Goal: Communication & Community: Answer question/provide support

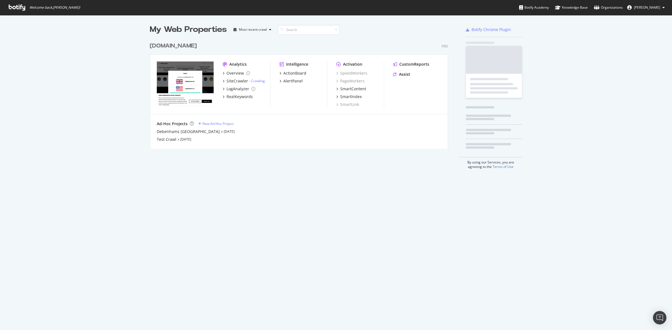
scroll to position [325, 661]
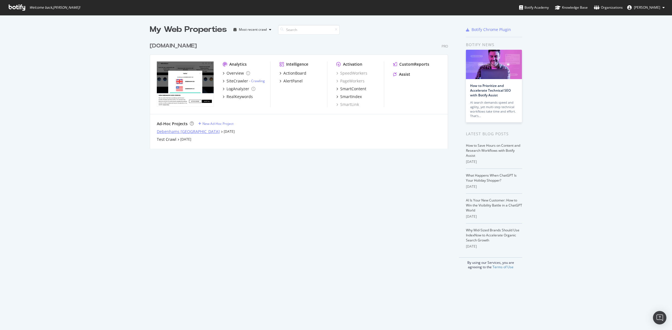
click at [183, 130] on div "Debenhams [GEOGRAPHIC_DATA]" at bounding box center [188, 132] width 63 height 6
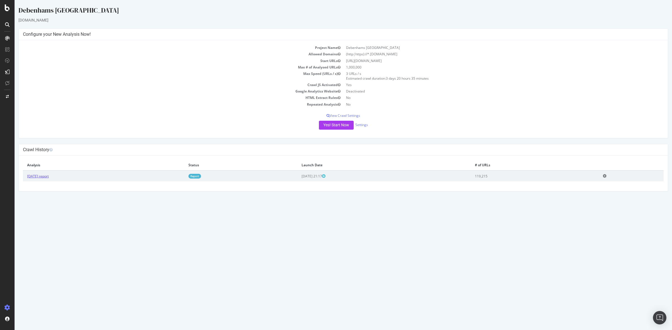
click at [48, 177] on link "[DATE] report" at bounding box center [38, 176] width 22 height 5
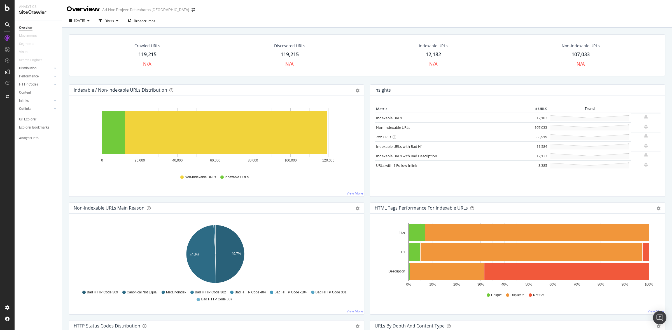
click at [150, 55] on div "119,215" at bounding box center [147, 54] width 18 height 7
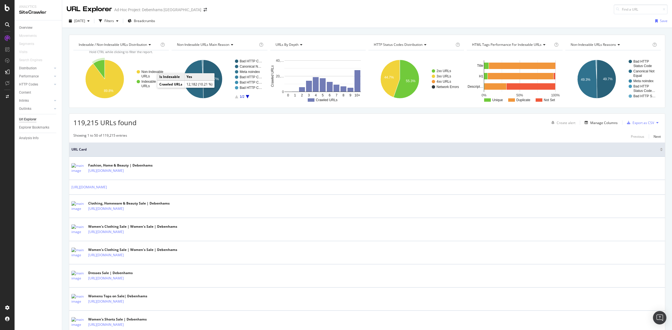
click at [149, 84] on text "URLs" at bounding box center [145, 86] width 8 height 4
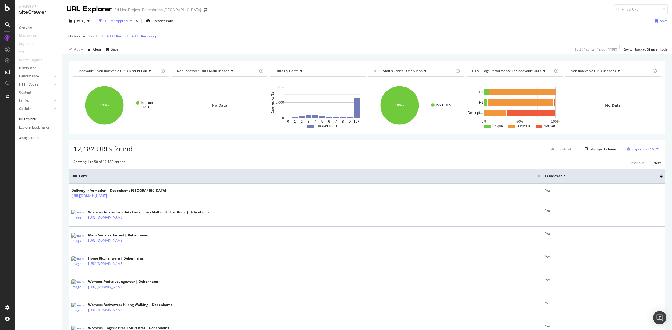
click at [116, 38] on div "Add Filter" at bounding box center [114, 36] width 15 height 5
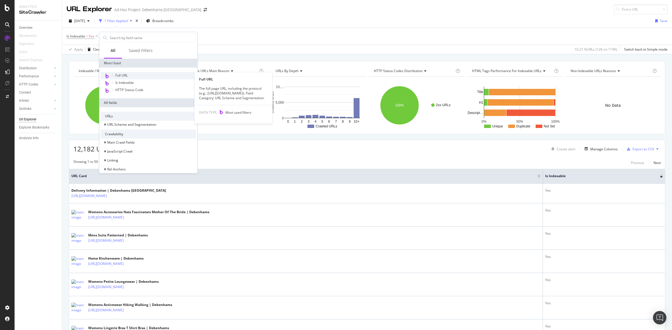
click at [136, 75] on div "Full URL" at bounding box center [148, 75] width 96 height 7
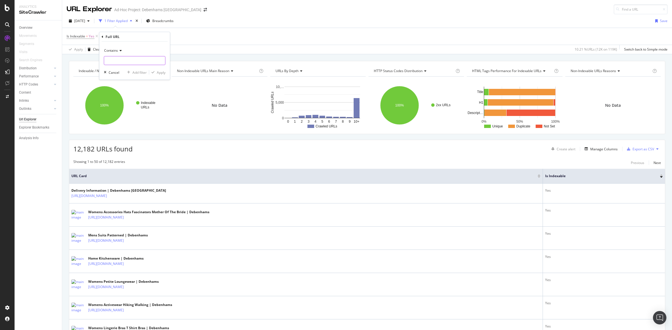
click at [135, 62] on input "text" at bounding box center [134, 60] width 61 height 9
type input "facet"
click at [159, 72] on div "Apply" at bounding box center [161, 72] width 9 height 5
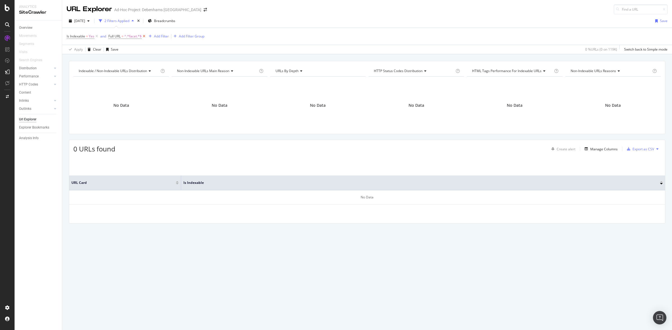
click at [144, 36] on icon at bounding box center [144, 37] width 5 height 6
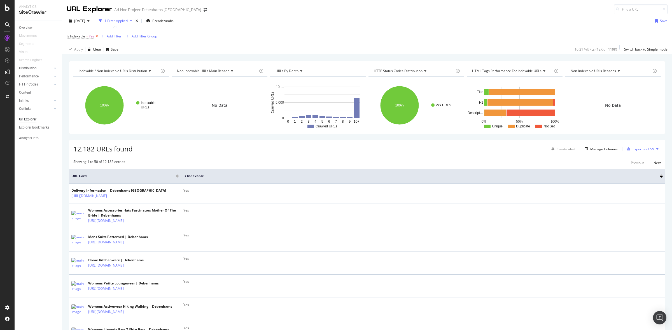
click at [96, 34] on icon at bounding box center [96, 37] width 5 height 6
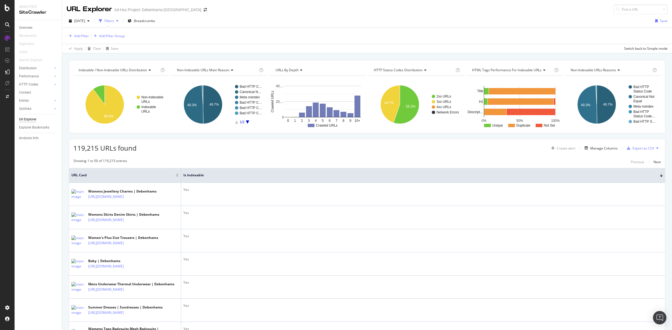
click at [344, 18] on div "[DATE] Filters Breadcrumbs Save" at bounding box center [366, 22] width 609 height 11
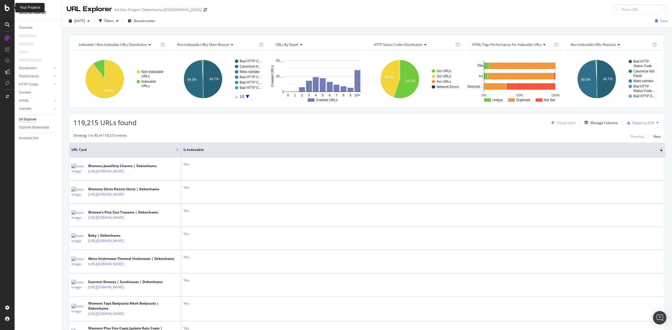
click at [5, 9] on icon at bounding box center [7, 7] width 5 height 7
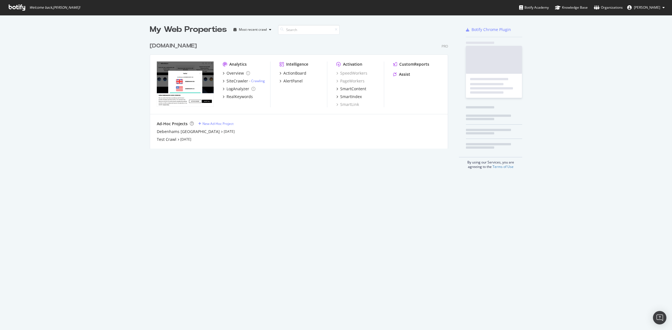
scroll to position [325, 661]
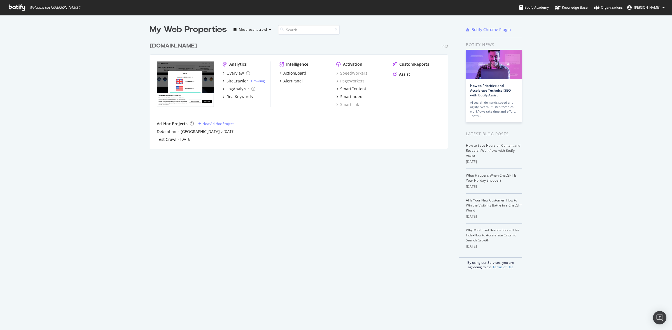
click at [158, 45] on div "[DOMAIN_NAME]" at bounding box center [173, 46] width 47 height 8
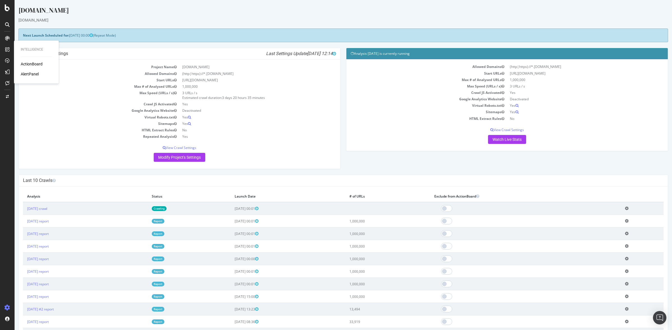
click at [34, 64] on div "ActionBoard" at bounding box center [32, 64] width 22 height 6
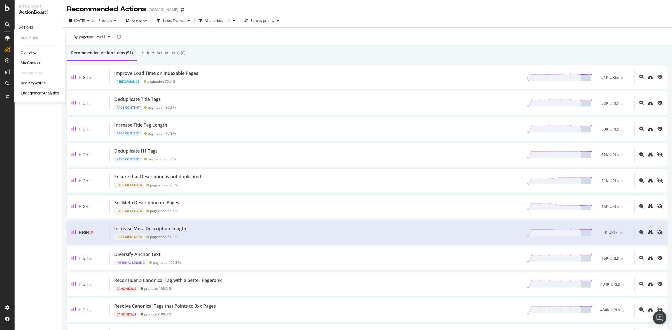
click at [29, 52] on div "Overview" at bounding box center [29, 53] width 16 height 6
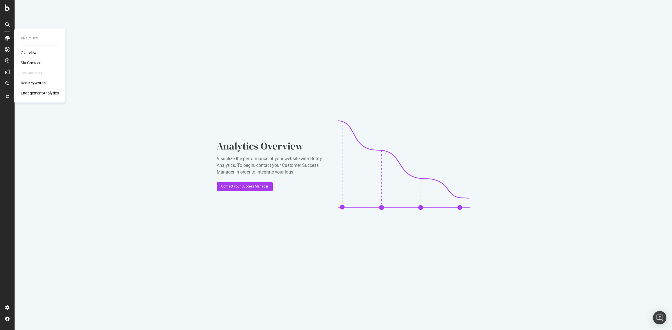
click at [32, 62] on div "SiteCrawler" at bounding box center [31, 63] width 20 height 6
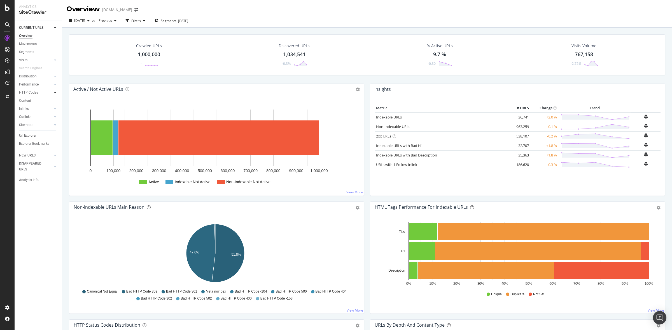
click at [56, 92] on div at bounding box center [55, 93] width 6 height 6
click at [55, 83] on icon at bounding box center [55, 84] width 2 height 3
click at [55, 78] on div at bounding box center [55, 77] width 6 height 6
click at [160, 78] on div "Crawled URLs 1,000,000 - Discovered URLs 1,034,541 -0.3% % Active URLs 9.7 % -0…" at bounding box center [367, 58] width 602 height 49
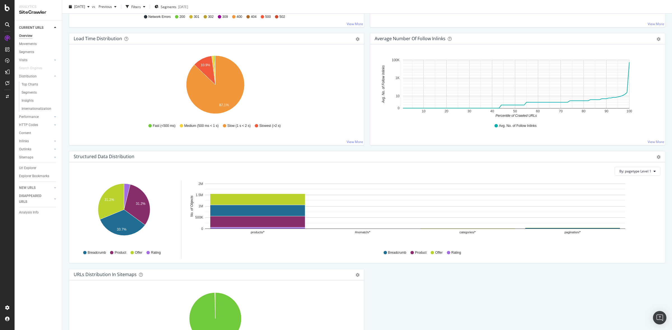
scroll to position [342, 0]
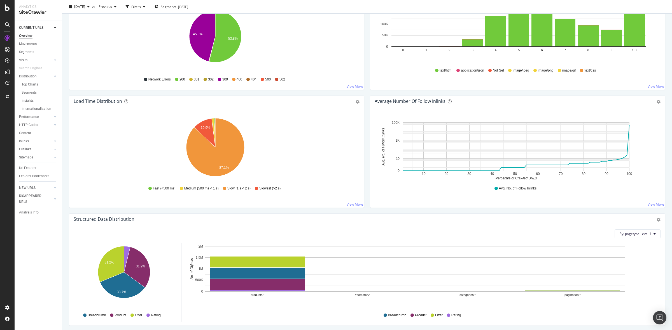
drag, startPoint x: 41, startPoint y: 108, endPoint x: 69, endPoint y: 103, distance: 28.5
click at [41, 108] on div "Internationalization" at bounding box center [37, 109] width 30 height 6
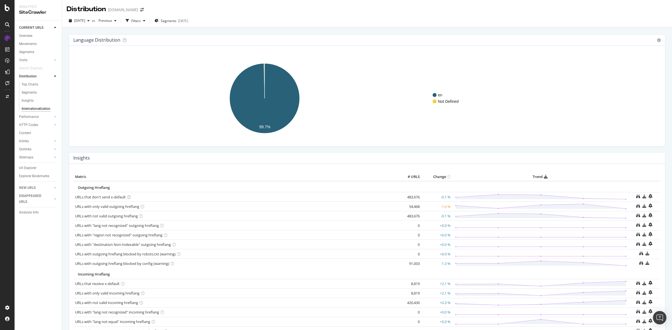
click at [129, 198] on icon at bounding box center [129, 198] width 4 height 4
click at [118, 206] on link "URLs with only valid outgoing hreflang" at bounding box center [107, 206] width 64 height 5
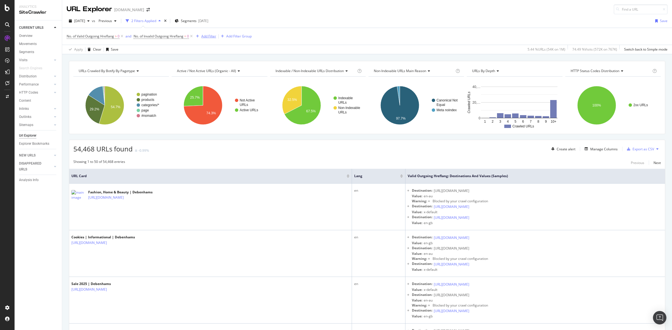
click at [204, 37] on div "Add Filter" at bounding box center [208, 36] width 15 height 5
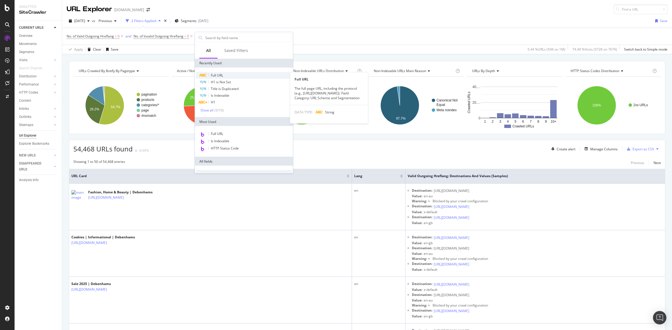
click at [243, 76] on div "Full URL" at bounding box center [244, 75] width 96 height 7
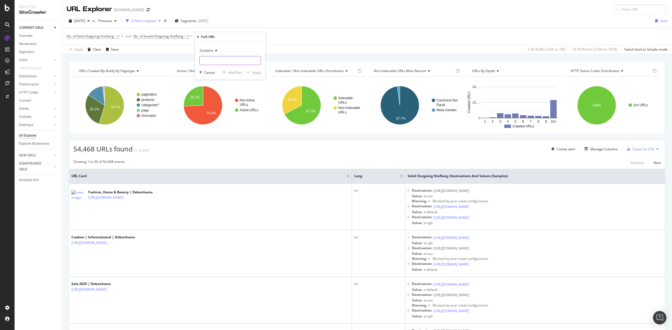
click at [232, 62] on input "text" at bounding box center [230, 60] width 61 height 9
type input "facet"
click at [257, 72] on div "Apply" at bounding box center [256, 72] width 9 height 5
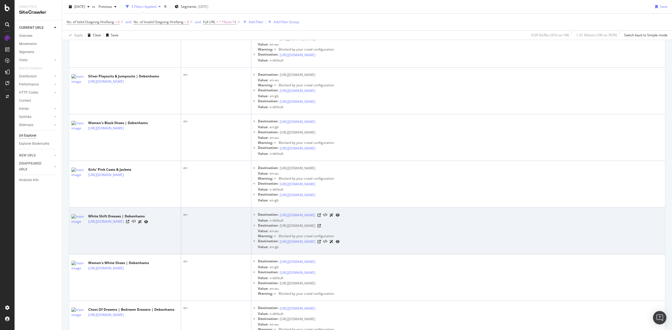
scroll to position [2225, 0]
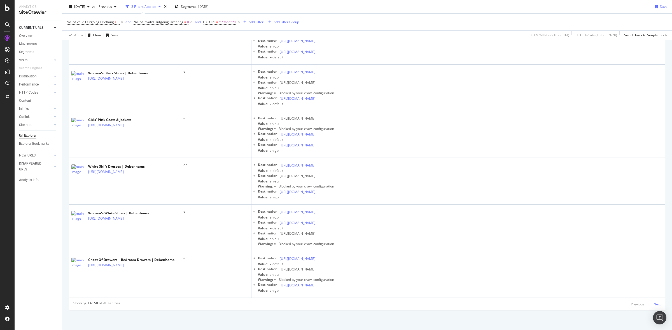
click at [653, 305] on div "Next" at bounding box center [656, 304] width 7 height 5
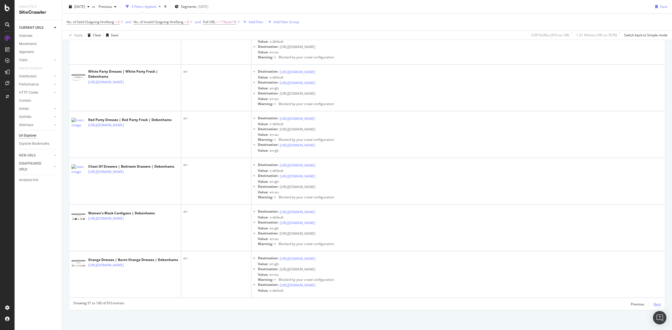
click at [653, 303] on div "Next" at bounding box center [656, 304] width 7 height 5
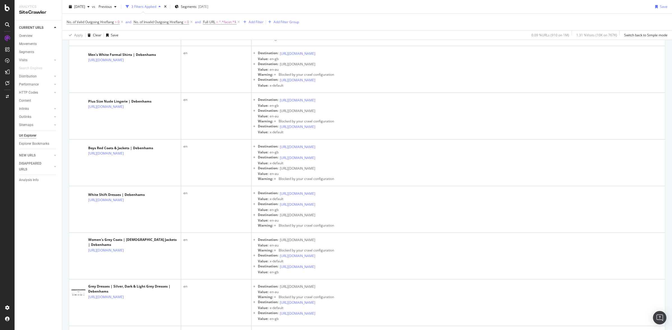
scroll to position [1049, 0]
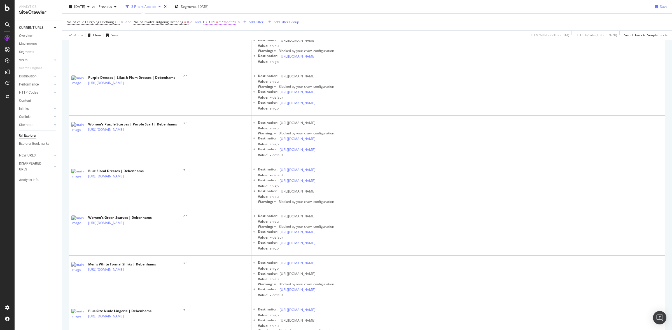
click at [221, 21] on span "^.*facet.*$" at bounding box center [227, 22] width 17 height 8
click at [307, 25] on div "No. of Valid Outgoing Hreflang > 0 and No. of Invalid Outgoing Hreflang = 0 and…" at bounding box center [367, 22] width 601 height 17
click at [257, 23] on div "Add Filter" at bounding box center [255, 22] width 15 height 5
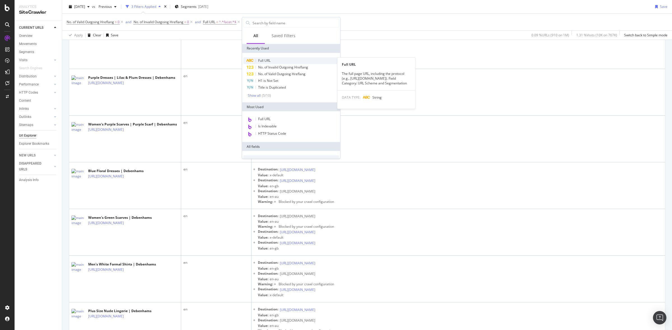
click at [279, 58] on div "Full URL" at bounding box center [291, 60] width 96 height 7
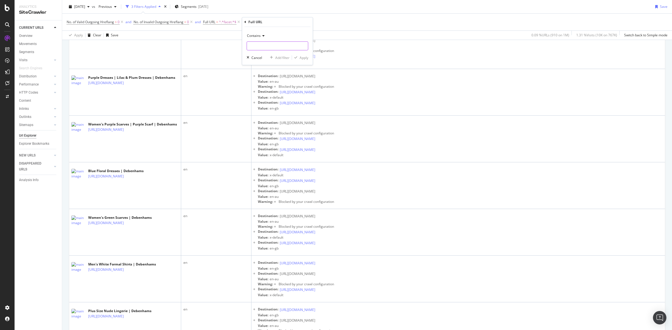
click at [269, 48] on input "text" at bounding box center [277, 45] width 61 height 9
click at [265, 37] on div "Contains" at bounding box center [278, 35] width 62 height 9
click at [270, 96] on span "Doesn't contain" at bounding box center [261, 98] width 24 height 5
click at [271, 43] on input "text" at bounding box center [277, 45] width 61 height 9
type input "colour"
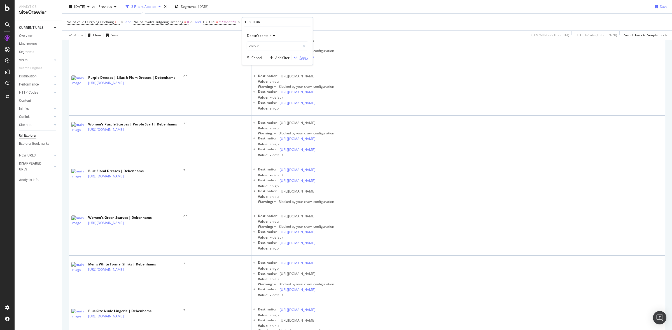
click at [303, 60] on div "Apply" at bounding box center [303, 57] width 9 height 5
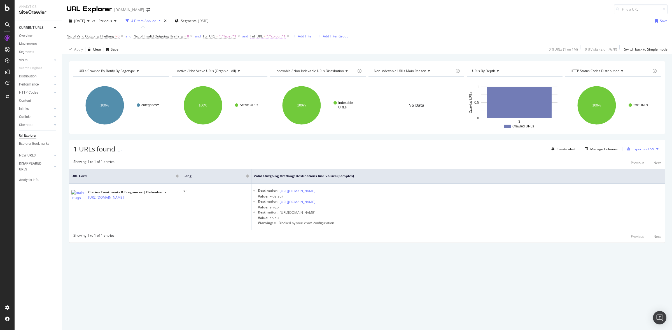
click at [271, 37] on span "^.*colour.*$" at bounding box center [275, 36] width 19 height 8
click at [360, 50] on div "Apply Clear Save 0 % URLs ( 1 on 1M ) 0 % Visits ( 2 on 767K ) Switch back to S…" at bounding box center [366, 49] width 609 height 9
click at [289, 36] on icon at bounding box center [287, 37] width 5 height 6
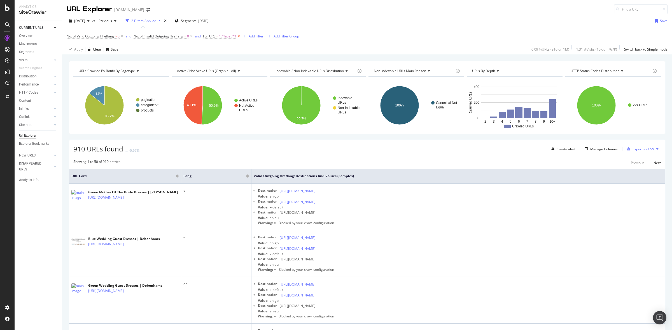
click at [238, 36] on icon at bounding box center [238, 37] width 5 height 6
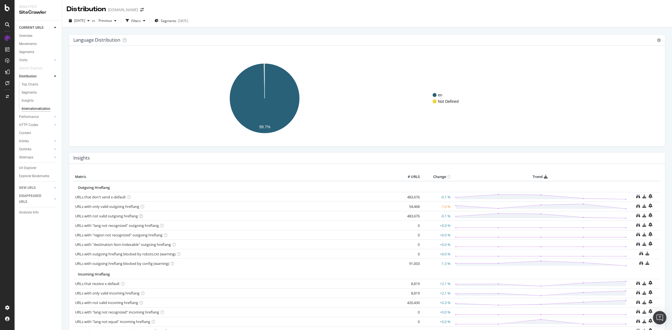
click at [142, 217] on icon at bounding box center [141, 217] width 4 height 4
click at [212, 173] on div "Metric # URLS Change Trend Outgoing Hreflang URLs that don't send x-default 483…" at bounding box center [366, 257] width 595 height 186
click at [131, 217] on link "URLs with not valid outgoing hreflang" at bounding box center [106, 216] width 63 height 5
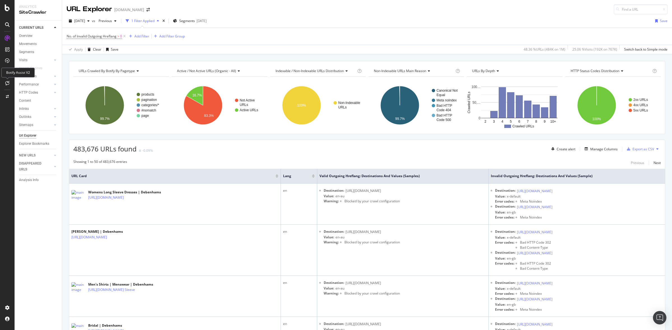
click at [6, 81] on icon at bounding box center [7, 83] width 4 height 4
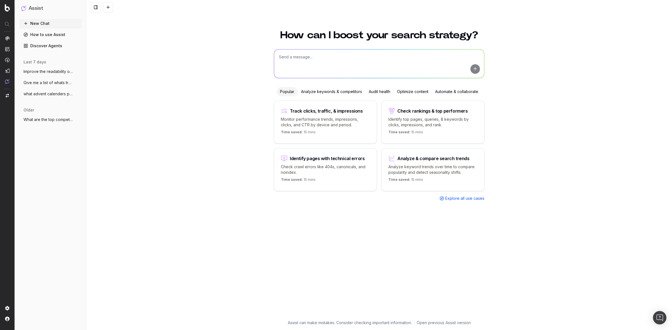
click at [303, 60] on textarea at bounding box center [379, 64] width 210 height 29
click at [411, 91] on div "Optimize content" at bounding box center [412, 91] width 38 height 9
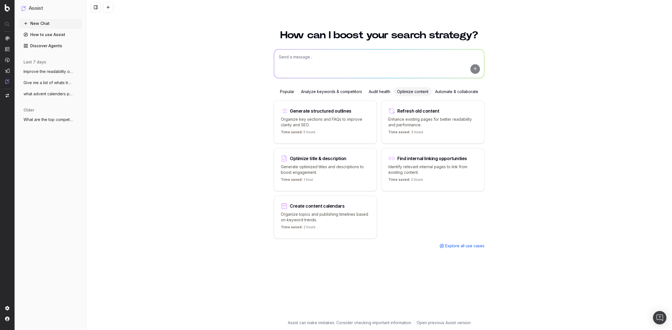
click at [430, 117] on p "Enhance existing pages for better readability and performance." at bounding box center [432, 122] width 89 height 11
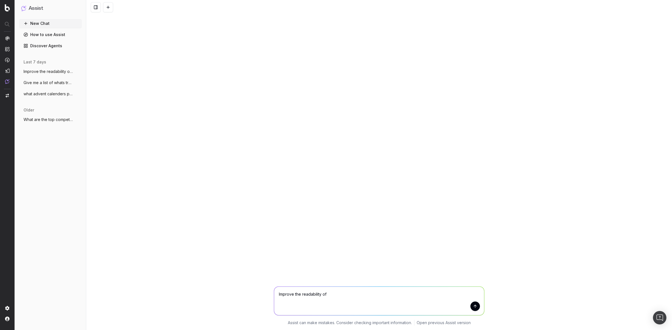
paste textarea "[URL][DOMAIN_NAME]"
type textarea "Improve the readability of [URL][DOMAIN_NAME]"
click at [472, 308] on button "submit" at bounding box center [475, 307] width 10 height 10
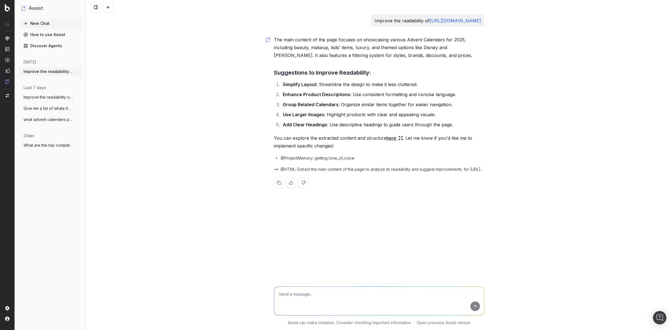
click at [337, 292] on textarea at bounding box center [379, 301] width 210 height 29
type textarea "write copy for this page"
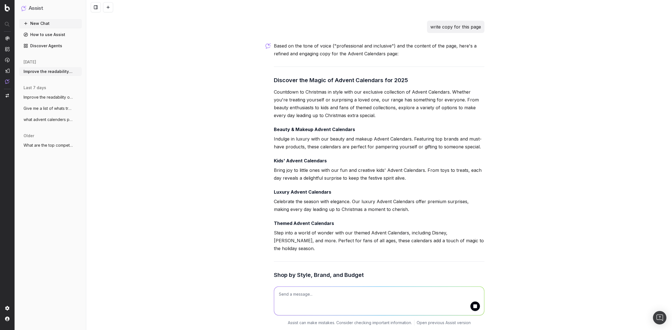
scroll to position [193, 0]
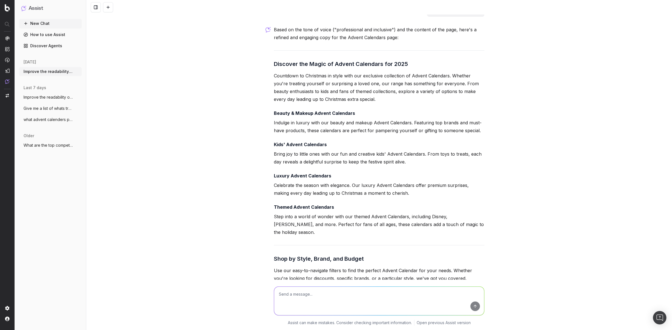
click at [315, 296] on textarea at bounding box center [379, 301] width 210 height 29
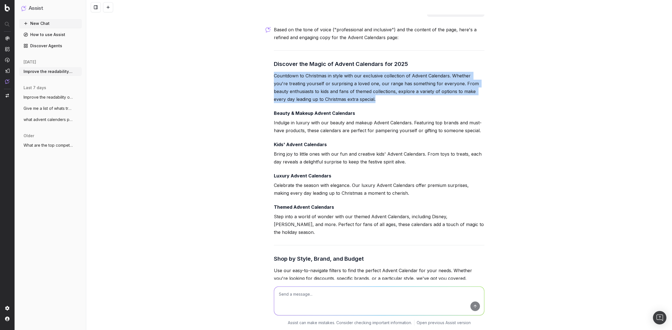
drag, startPoint x: 353, startPoint y: 101, endPoint x: 268, endPoint y: 78, distance: 88.7
click at [271, 74] on div "Improve the readability of https://www.debenhams.com/categories/advent-calendar…" at bounding box center [378, 94] width 215 height 545
click at [250, 95] on div "Improve the readability of https://www.debenhams.com/categories/advent-calendar…" at bounding box center [378, 165] width 585 height 330
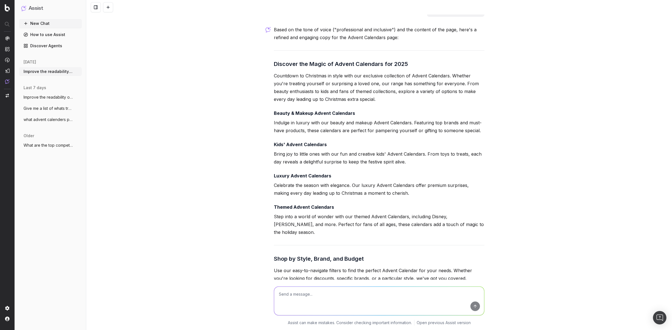
click at [323, 292] on textarea at bounding box center [379, 301] width 210 height 29
type textarea "dont relate it to christmas"
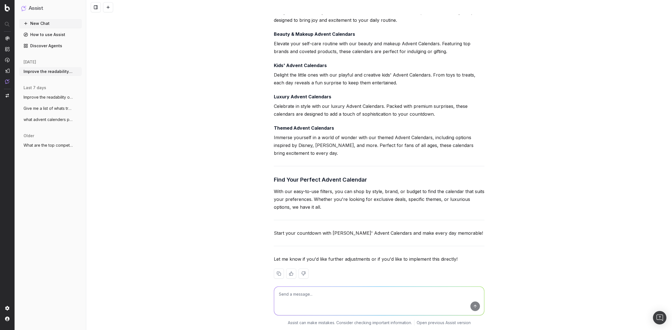
scroll to position [494, 0]
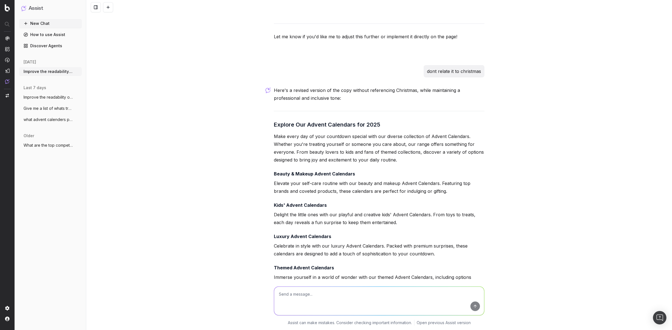
click at [313, 295] on textarea at bounding box center [379, 301] width 210 height 29
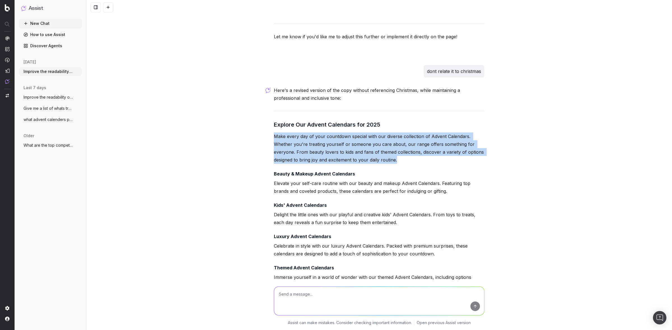
drag, startPoint x: 397, startPoint y: 150, endPoint x: 265, endPoint y: 130, distance: 133.4
click at [265, 130] on div "Improve the readability of https://www.debenhams.com/categories/advent-calendar…" at bounding box center [378, 165] width 585 height 330
copy p "Make every day of your countdown special with our diverse collection of Advent …"
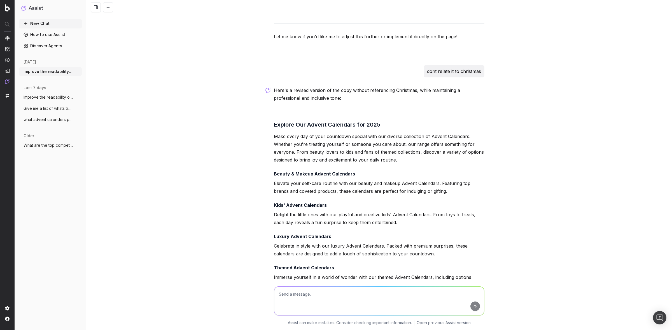
click at [303, 293] on textarea at bounding box center [379, 301] width 210 height 29
type textarea "expand on this more"
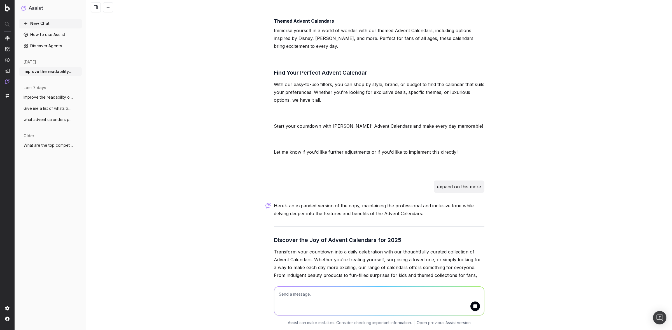
scroll to position [747, 0]
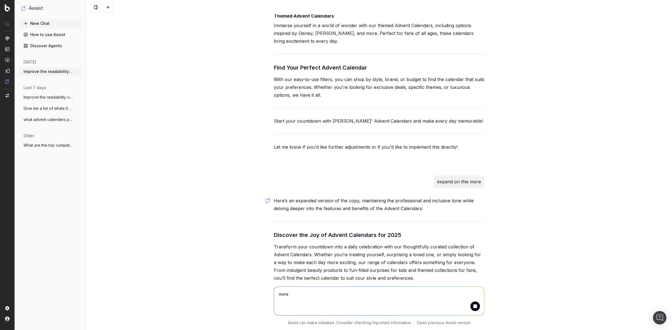
type textarea "more"
click at [475, 309] on button "submit" at bounding box center [475, 307] width 10 height 10
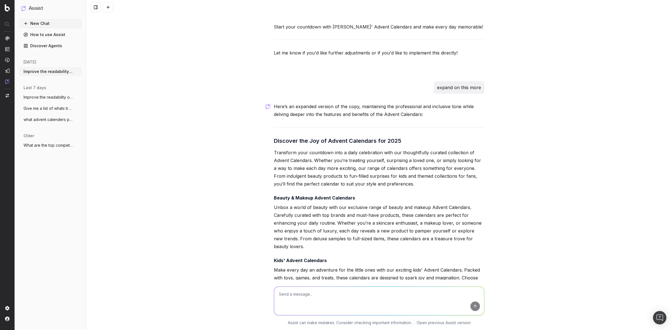
scroll to position [867, 0]
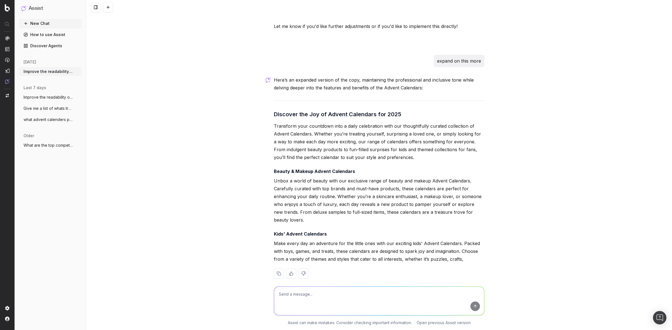
click at [332, 300] on textarea at bounding box center [379, 301] width 210 height 29
type textarea "keep it in on paragrapgh"
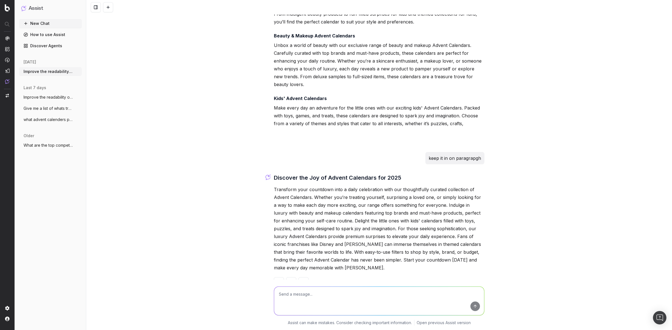
scroll to position [1012, 0]
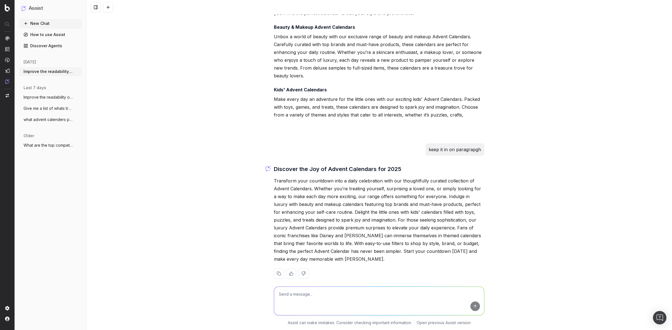
click at [362, 294] on textarea at bounding box center [379, 301] width 210 height 29
type textarea "is this UK english"
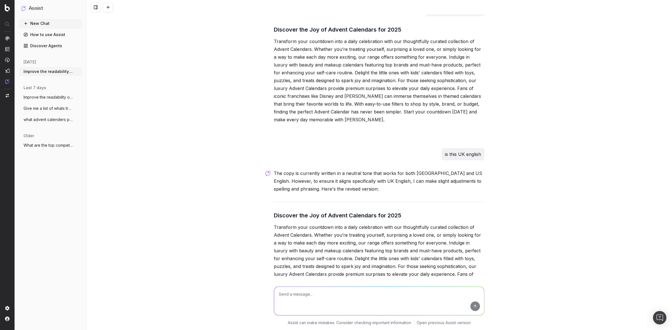
scroll to position [1232, 0]
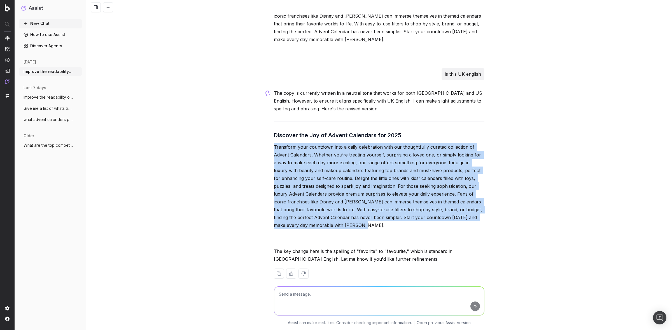
drag, startPoint x: 366, startPoint y: 218, endPoint x: 269, endPoint y: 139, distance: 125.5
copy p "Transform your countdown into a daily celebration with our thoughtfully curated…"
